Goal: Task Accomplishment & Management: Use online tool/utility

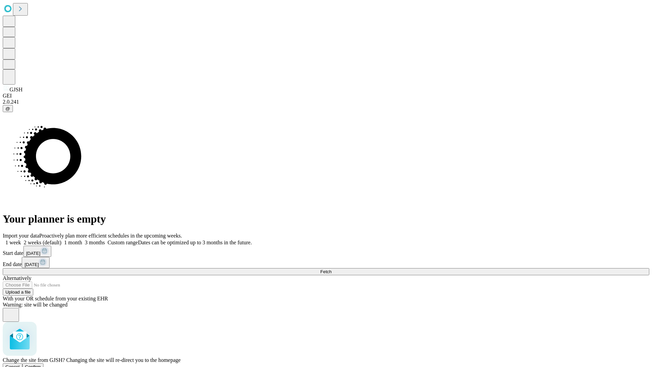
click at [41, 364] on span "Confirm" at bounding box center [33, 366] width 16 height 5
click at [21, 239] on label "1 week" at bounding box center [12, 242] width 18 height 6
click at [331, 269] on span "Fetch" at bounding box center [325, 271] width 11 height 5
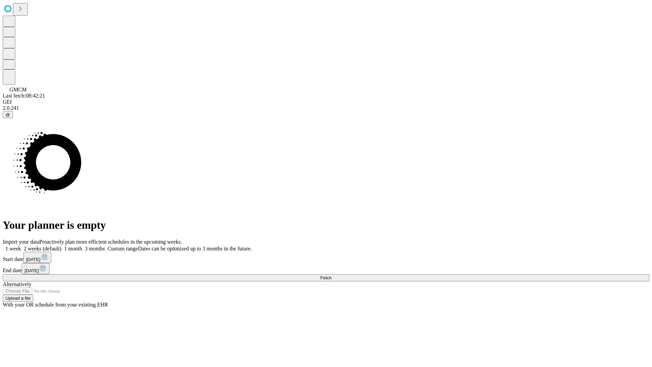
click at [21, 245] on label "1 week" at bounding box center [12, 248] width 18 height 6
click at [331, 275] on span "Fetch" at bounding box center [325, 277] width 11 height 5
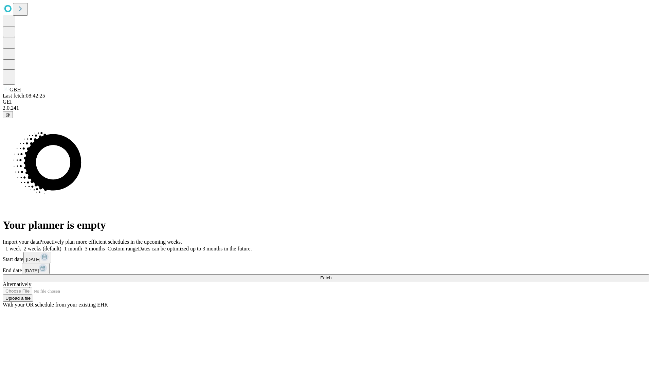
click at [331, 275] on span "Fetch" at bounding box center [325, 277] width 11 height 5
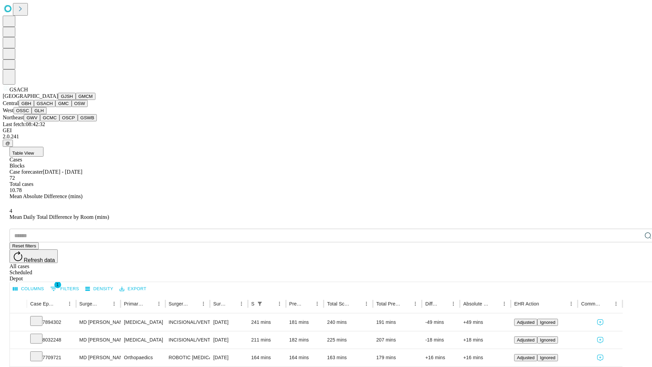
click at [55, 107] on button "GMC" at bounding box center [63, 103] width 16 height 7
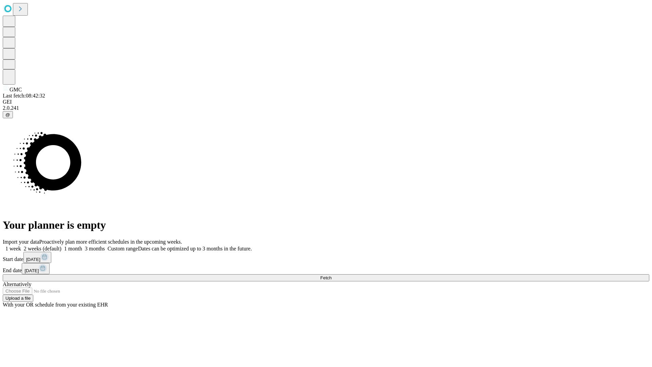
click at [21, 245] on label "1 week" at bounding box center [12, 248] width 18 height 6
click at [331, 275] on span "Fetch" at bounding box center [325, 277] width 11 height 5
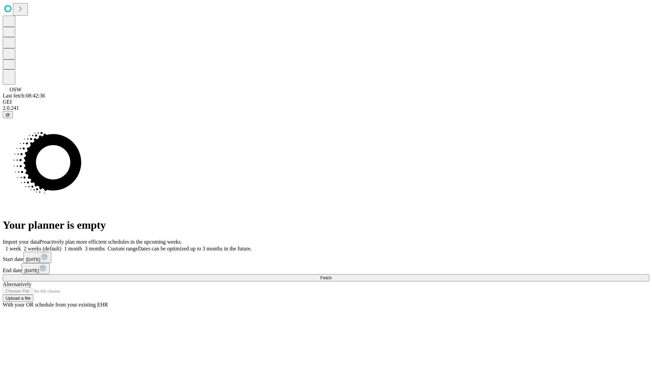
click at [21, 245] on label "1 week" at bounding box center [12, 248] width 18 height 6
click at [331, 275] on span "Fetch" at bounding box center [325, 277] width 11 height 5
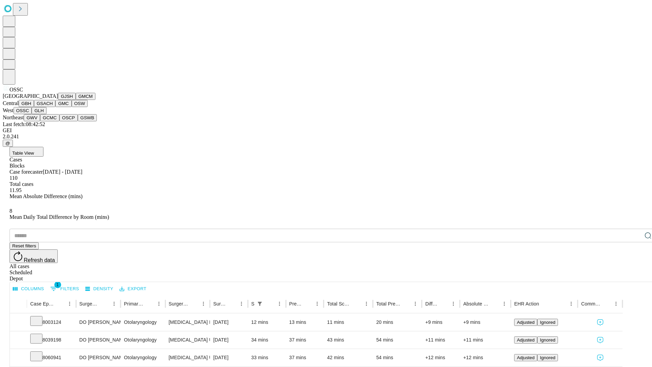
click at [46, 114] on button "GLH" at bounding box center [39, 110] width 15 height 7
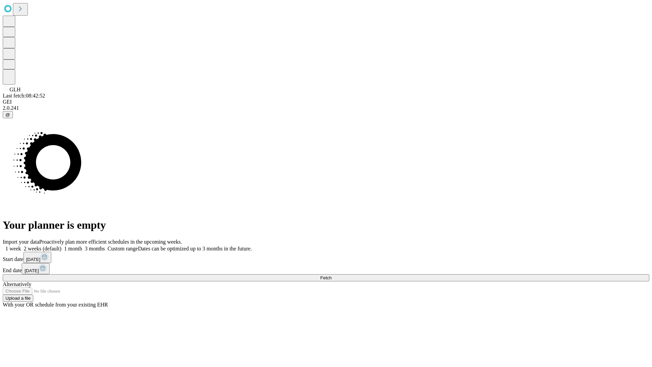
click at [331, 275] on span "Fetch" at bounding box center [325, 277] width 11 height 5
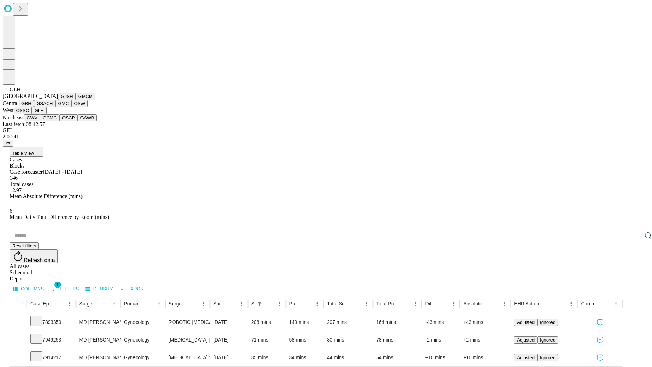
click at [40, 121] on button "GWV" at bounding box center [32, 117] width 16 height 7
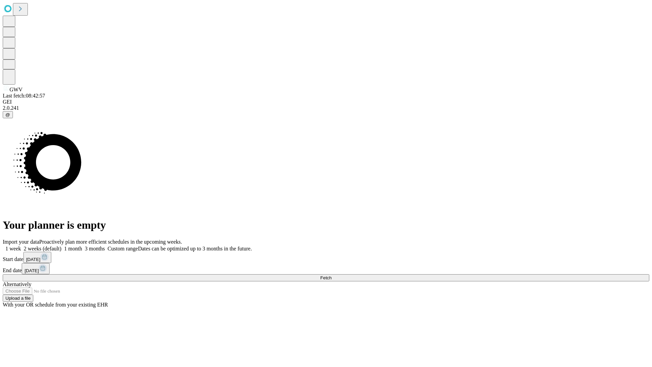
click at [21, 245] on label "1 week" at bounding box center [12, 248] width 18 height 6
click at [331, 275] on span "Fetch" at bounding box center [325, 277] width 11 height 5
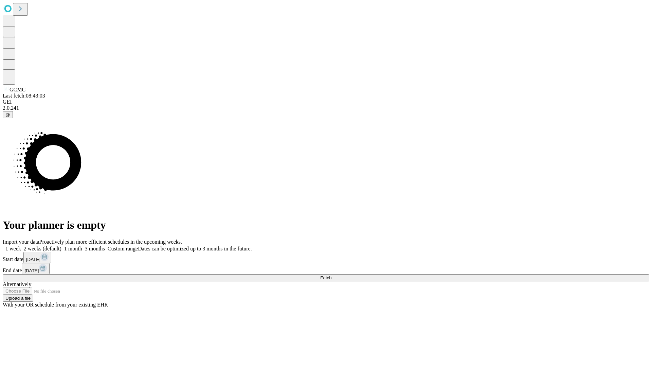
click at [21, 245] on label "1 week" at bounding box center [12, 248] width 18 height 6
click at [331, 275] on span "Fetch" at bounding box center [325, 277] width 11 height 5
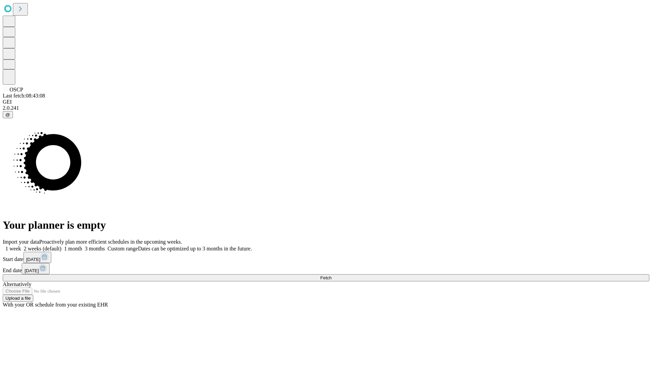
click at [21, 245] on label "1 week" at bounding box center [12, 248] width 18 height 6
click at [331, 275] on span "Fetch" at bounding box center [325, 277] width 11 height 5
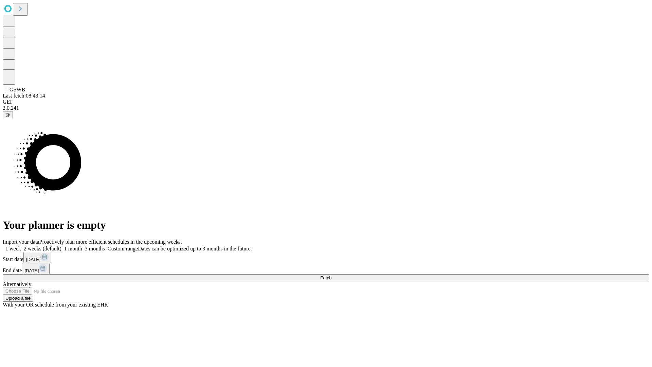
click at [21, 245] on label "1 week" at bounding box center [12, 248] width 18 height 6
click at [331, 275] on span "Fetch" at bounding box center [325, 277] width 11 height 5
